Goal: Find specific page/section: Find specific page/section

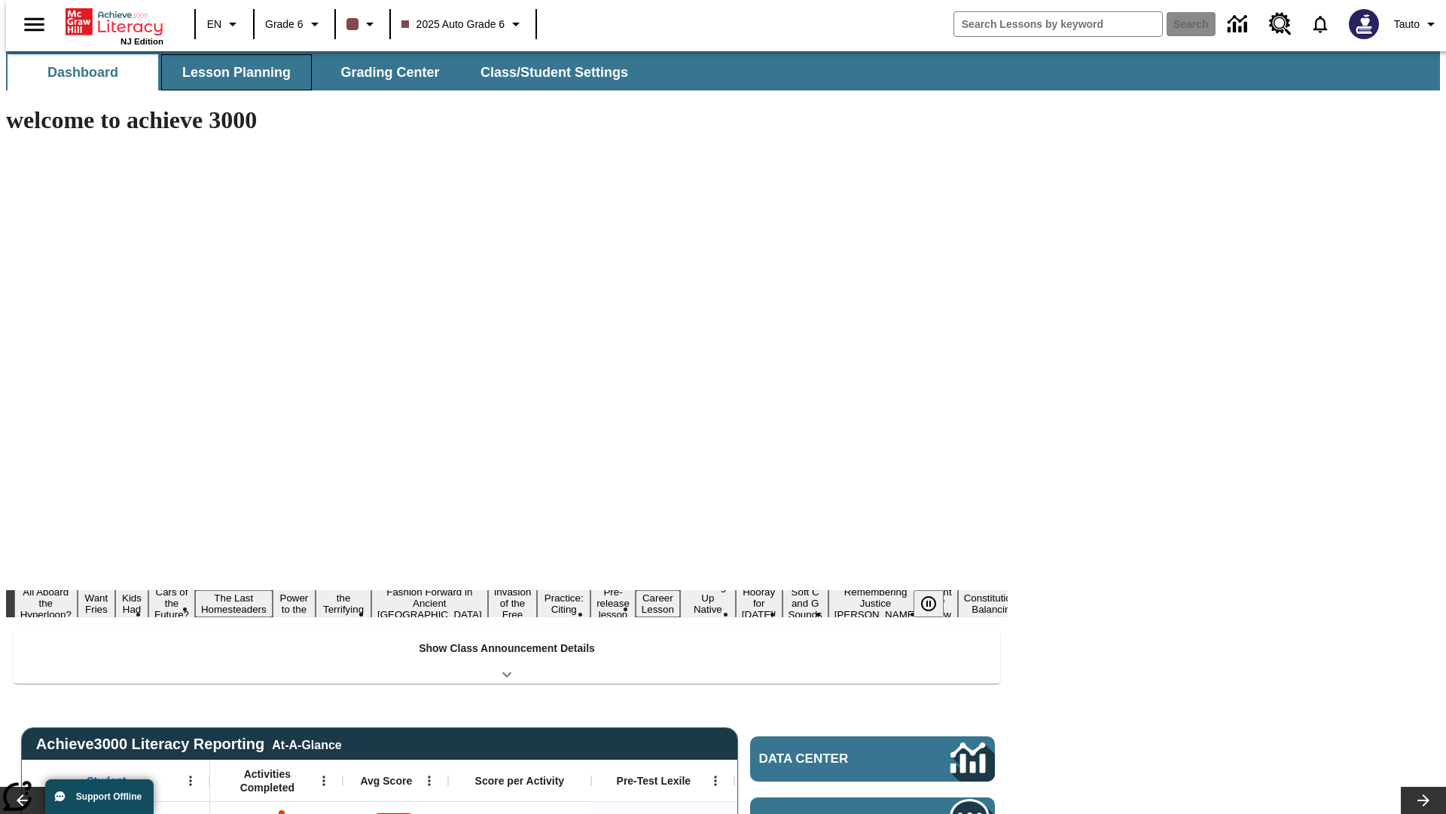
click at [231, 72] on button "Lesson Planning" at bounding box center [236, 72] width 151 height 36
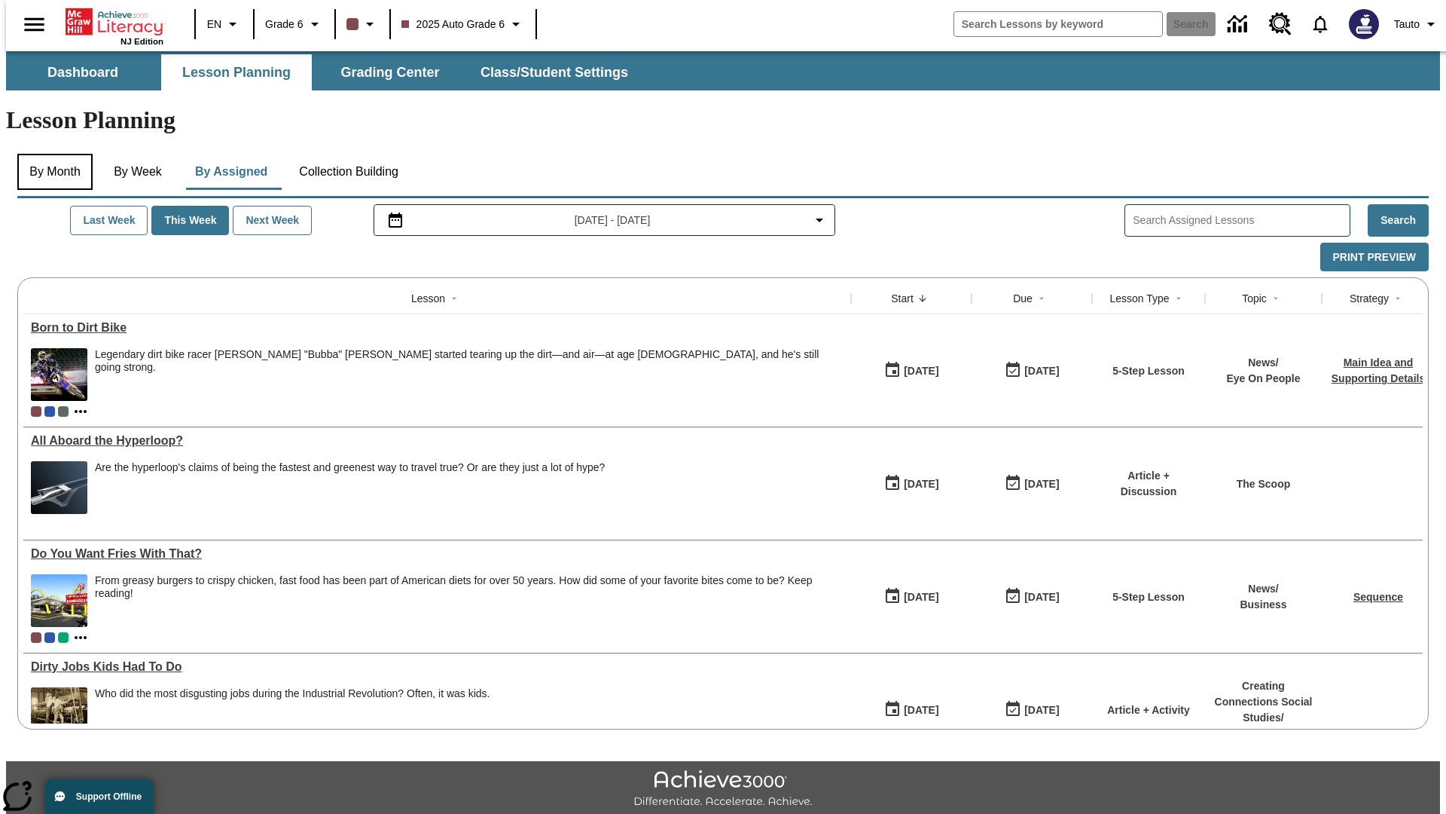
click at [50, 154] on button "By Month" at bounding box center [54, 172] width 75 height 36
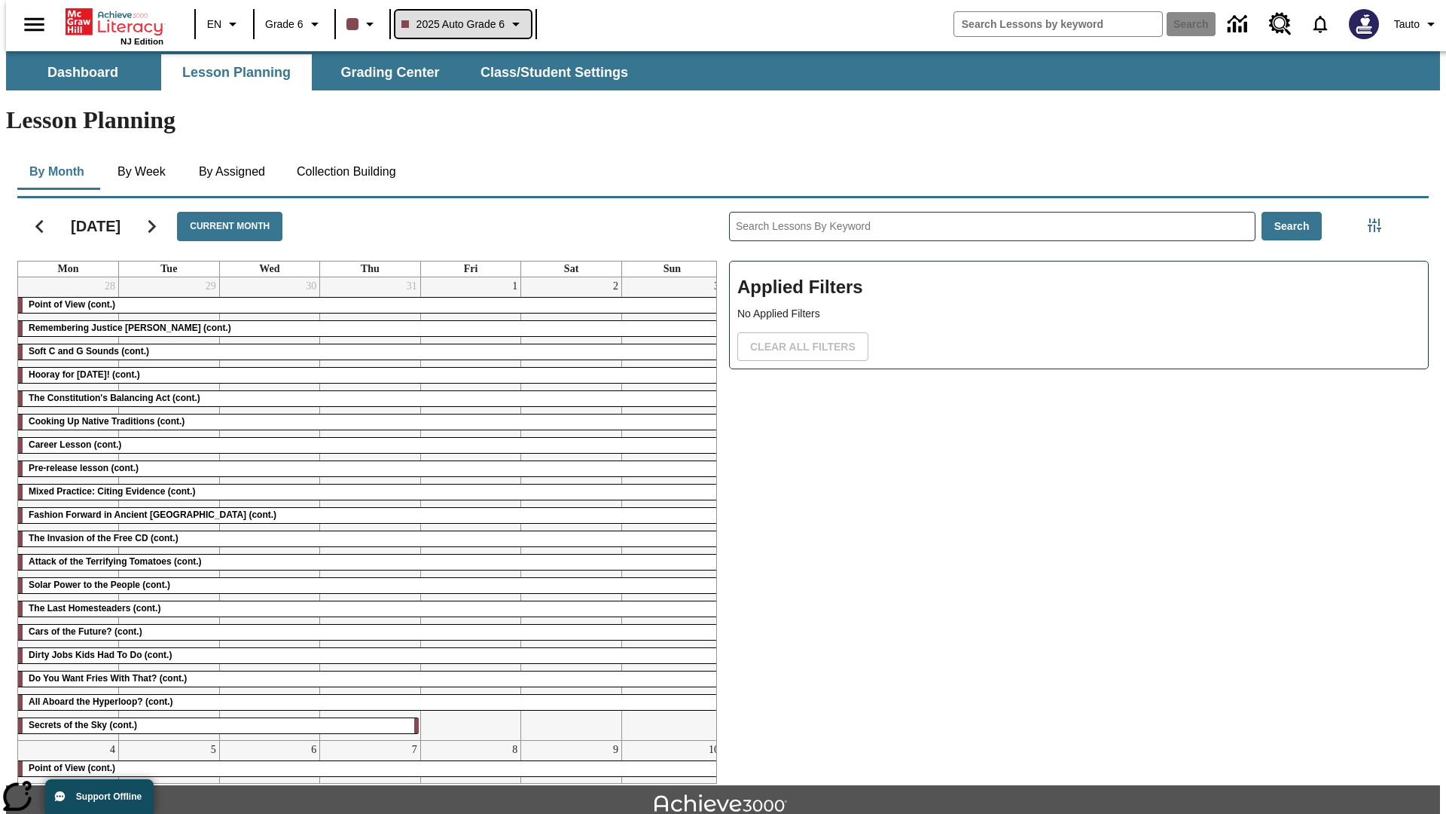
click at [461, 24] on span "2025 Auto Grade 6" at bounding box center [454, 25] width 104 height 16
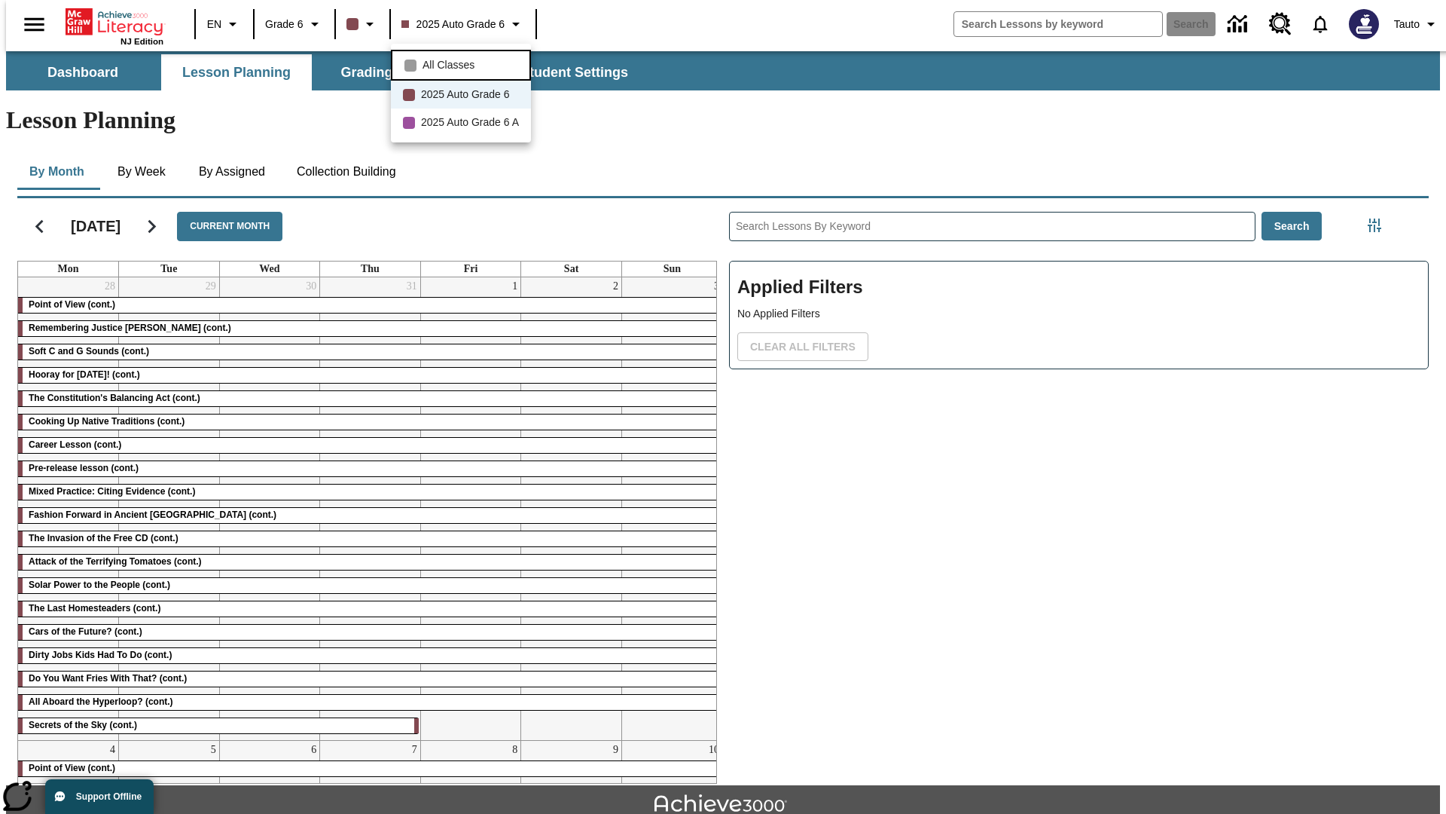
click at [463, 63] on span "All Classes" at bounding box center [449, 65] width 52 height 16
